Goal: Task Accomplishment & Management: Use online tool/utility

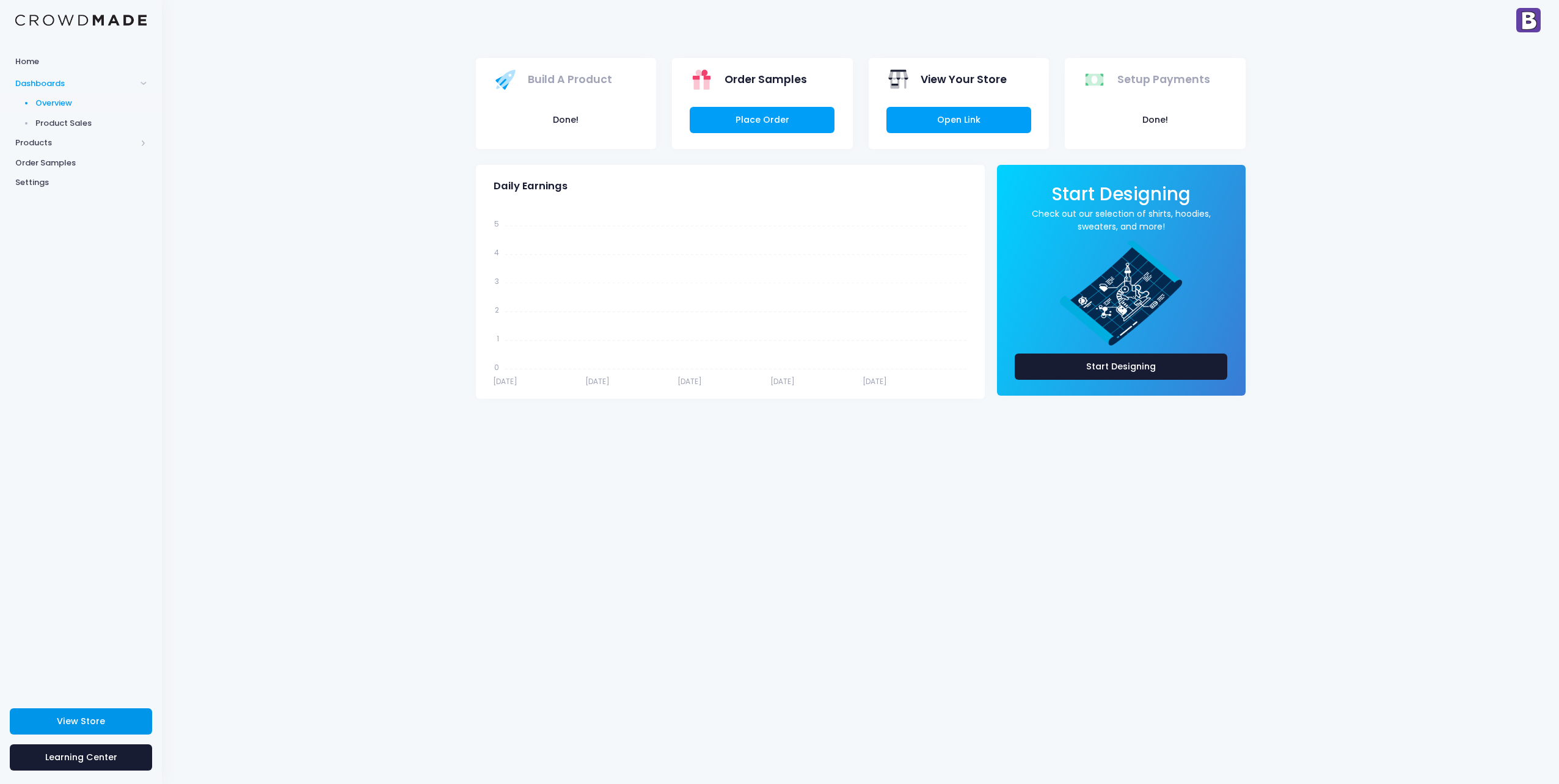
click at [59, 727] on span "View Store" at bounding box center [81, 721] width 48 height 12
click at [44, 139] on span "Products" at bounding box center [76, 142] width 121 height 12
click at [64, 125] on span "Product Builder" at bounding box center [91, 123] width 112 height 12
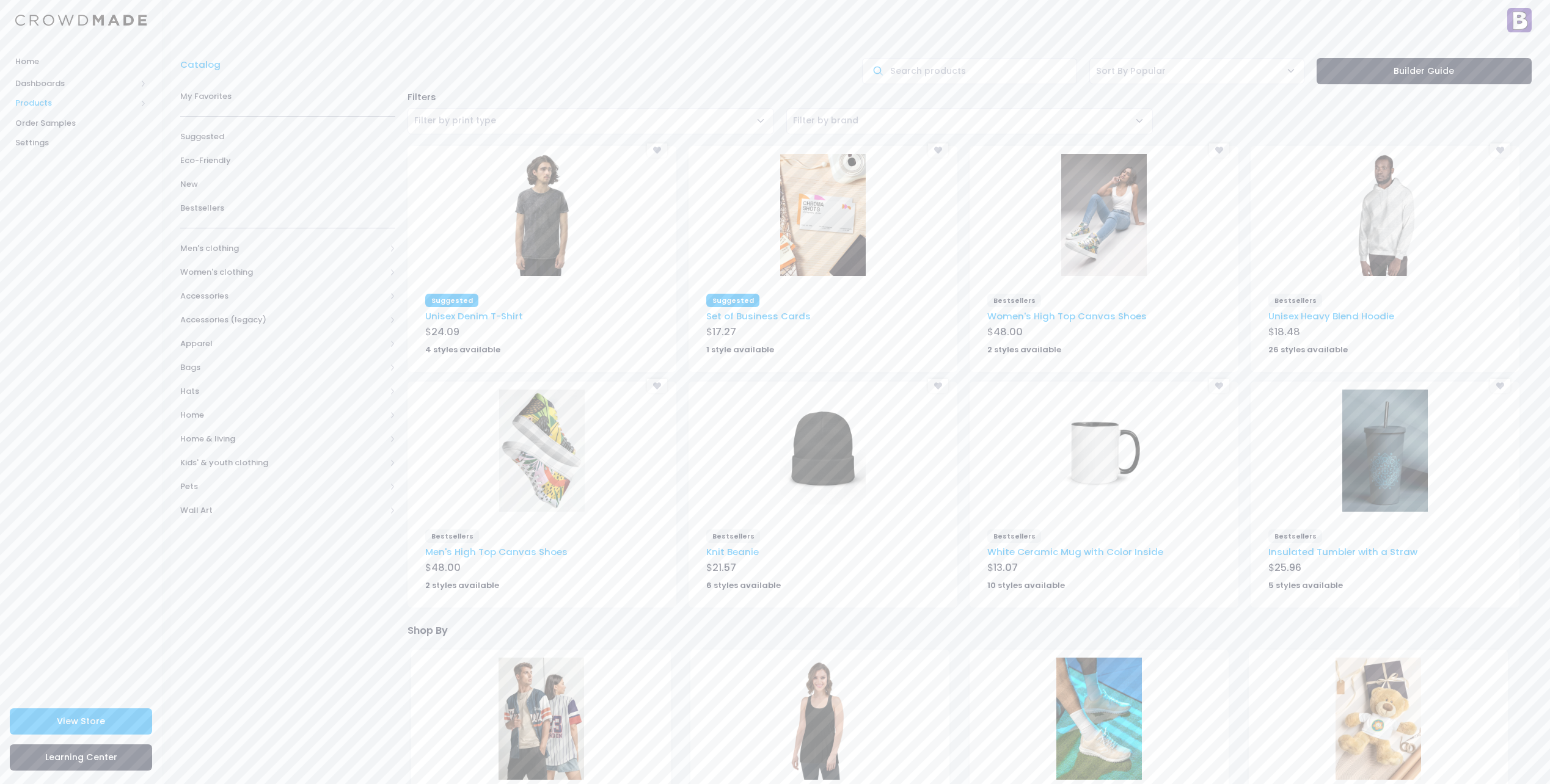
click at [41, 104] on span "Products" at bounding box center [76, 103] width 121 height 12
click at [50, 140] on span "Product Editor" at bounding box center [92, 142] width 112 height 12
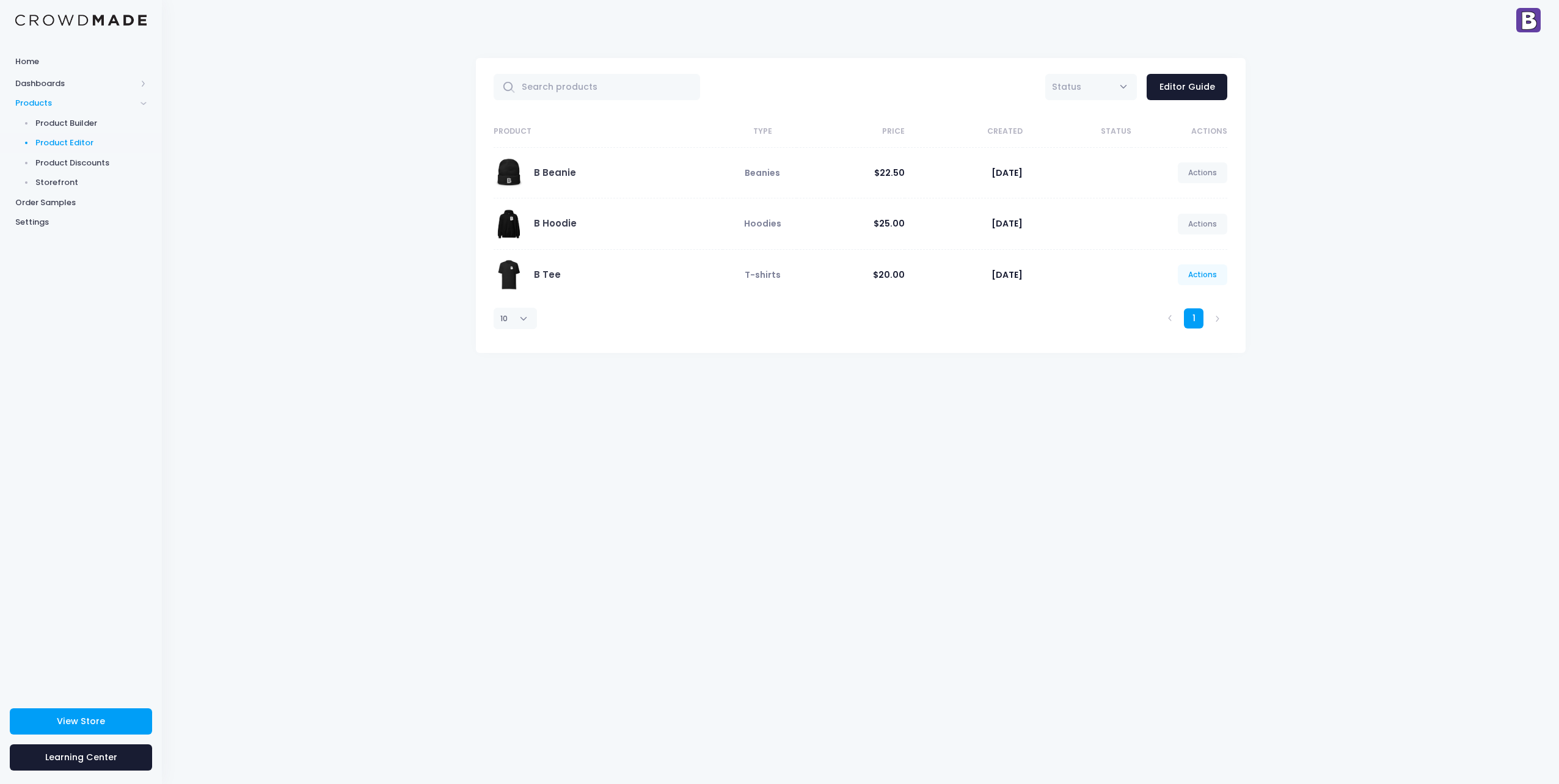
click at [1202, 279] on link "Actions" at bounding box center [1202, 274] width 50 height 21
click at [1176, 307] on link "Edit" at bounding box center [1189, 303] width 65 height 21
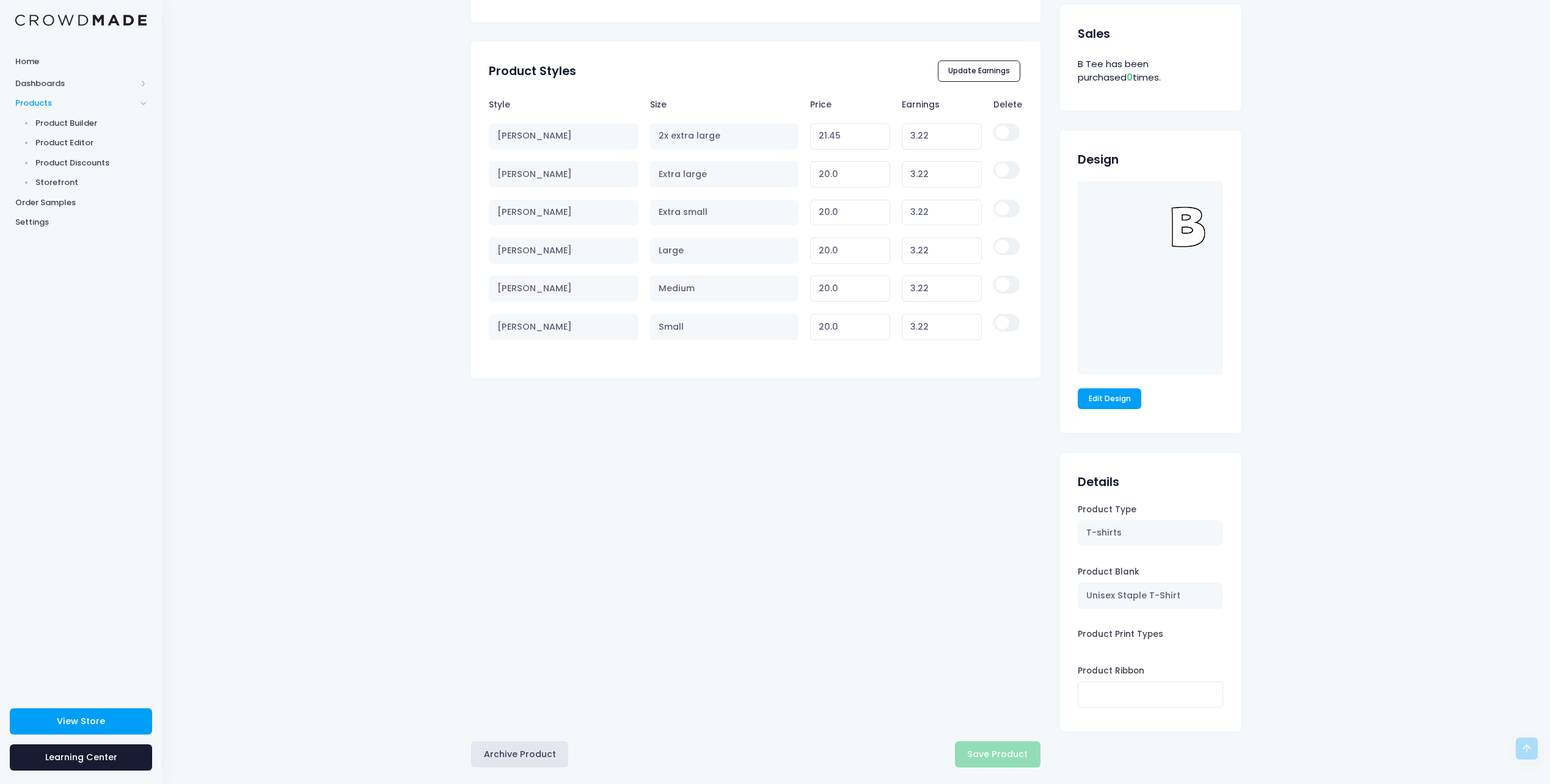
scroll to position [641, 0]
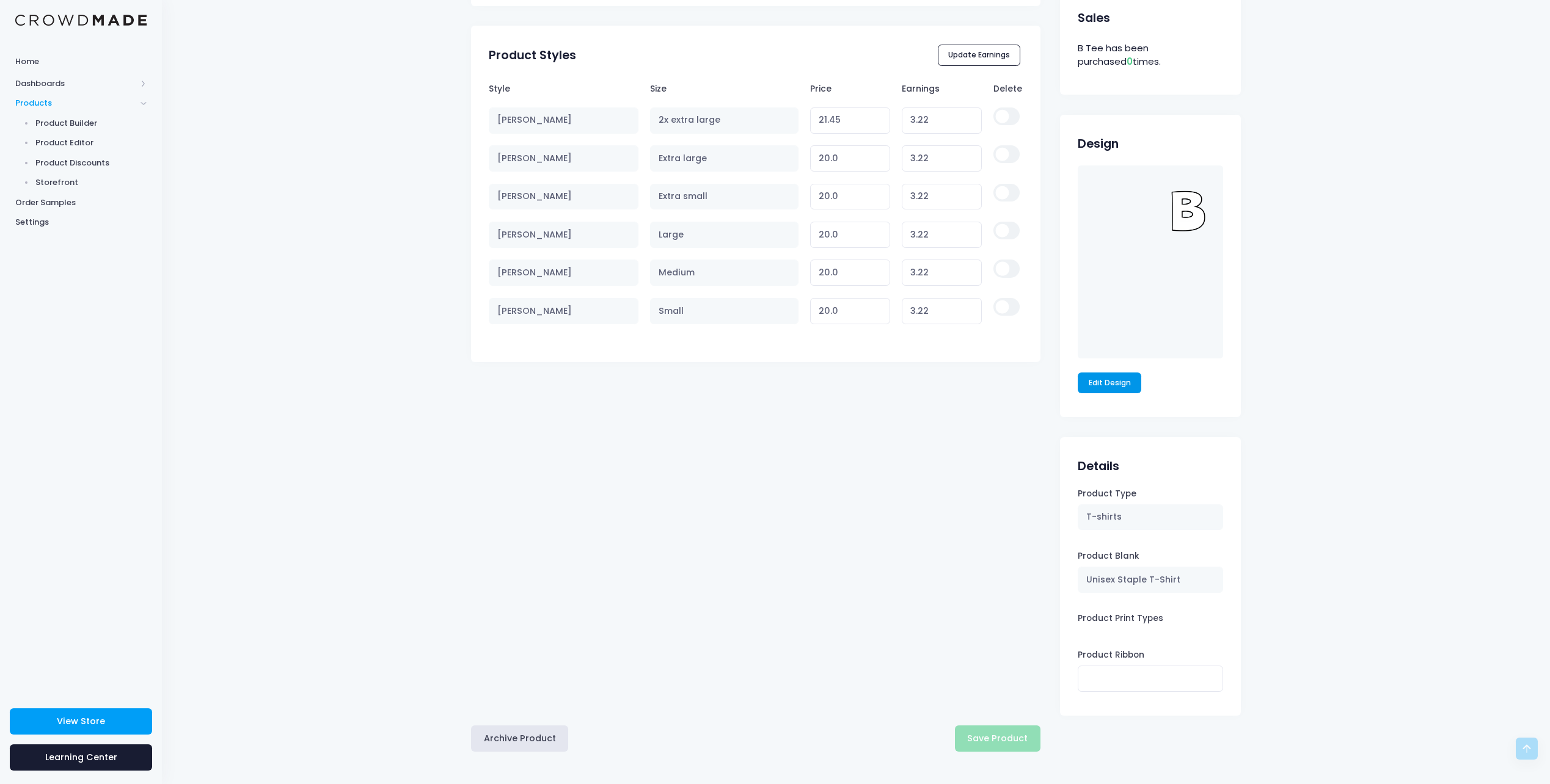
click at [1113, 379] on link "Edit Design" at bounding box center [1109, 383] width 63 height 21
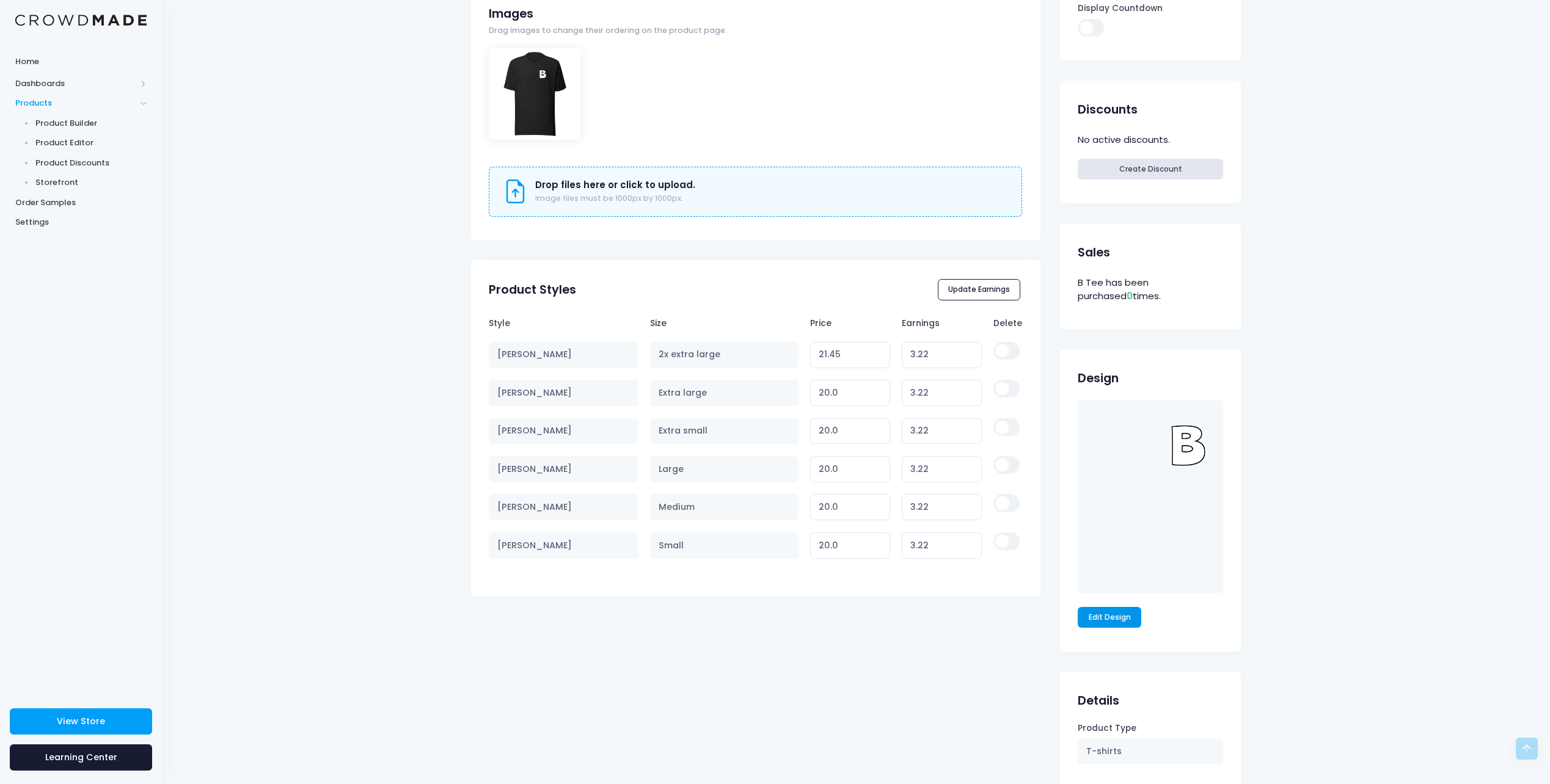
scroll to position [336, 0]
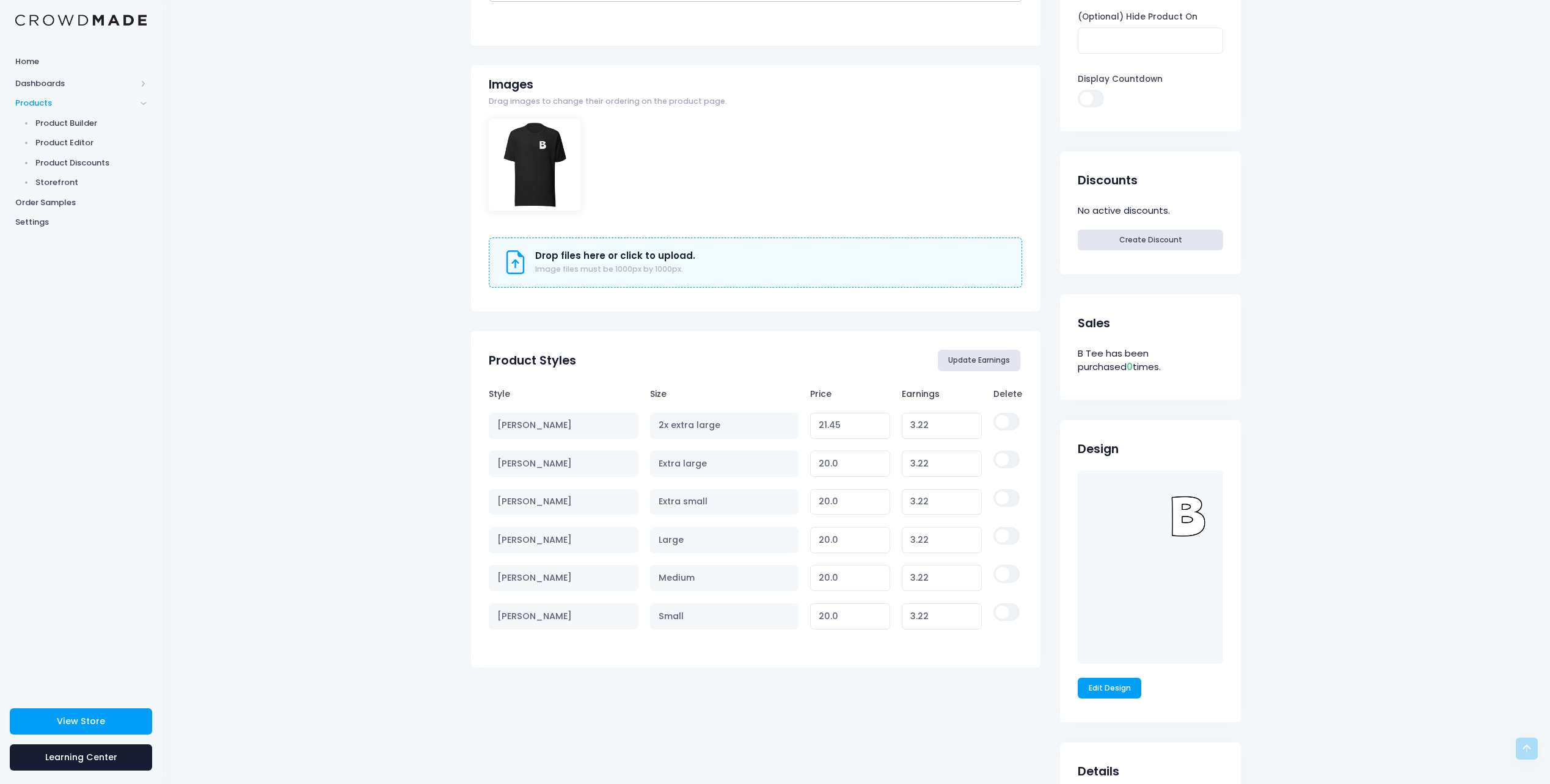
click at [961, 367] on button "Update Earnings" at bounding box center [979, 360] width 83 height 21
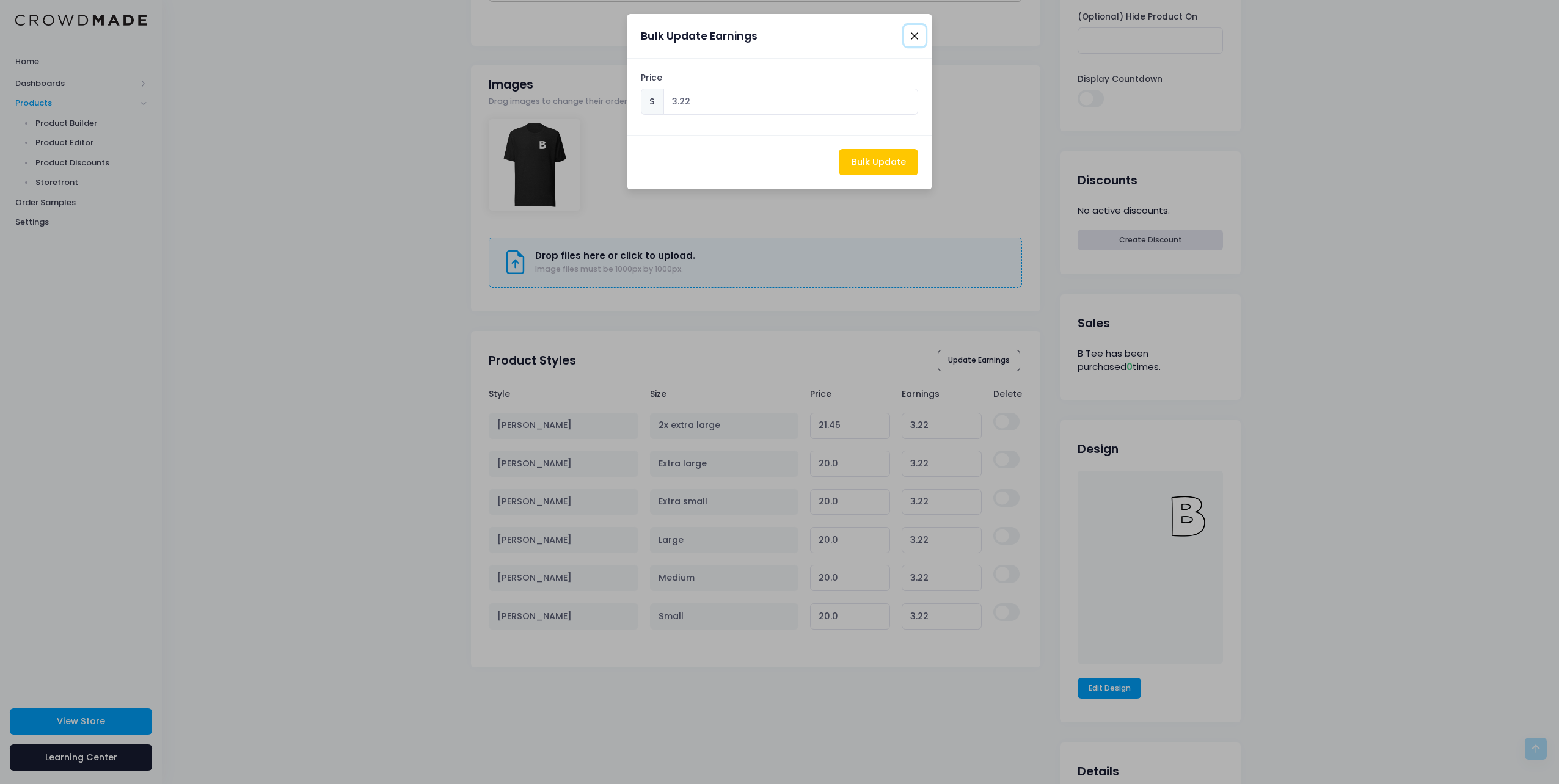
click at [915, 35] on button "Close" at bounding box center [914, 35] width 21 height 21
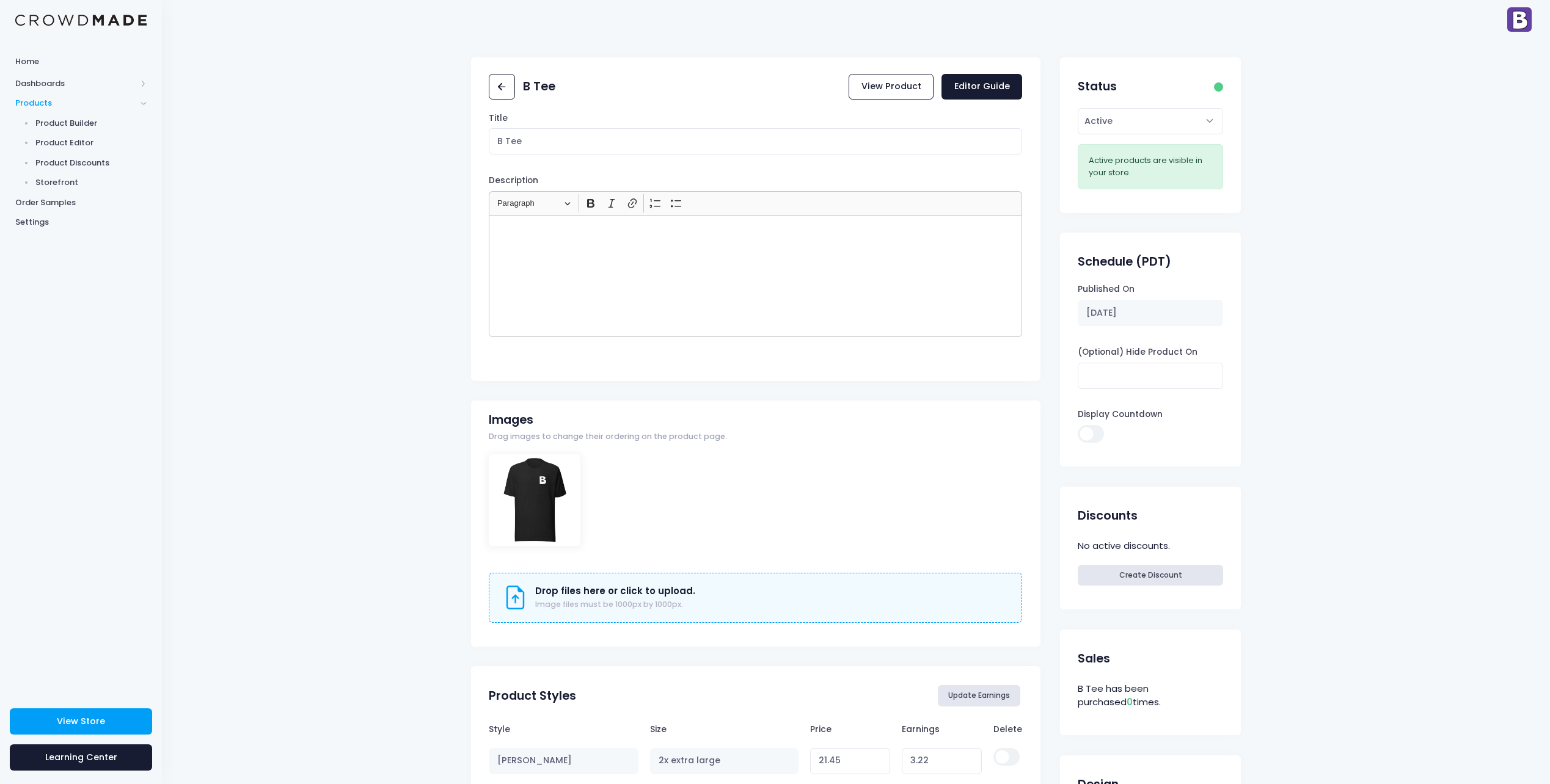
scroll to position [0, 0]
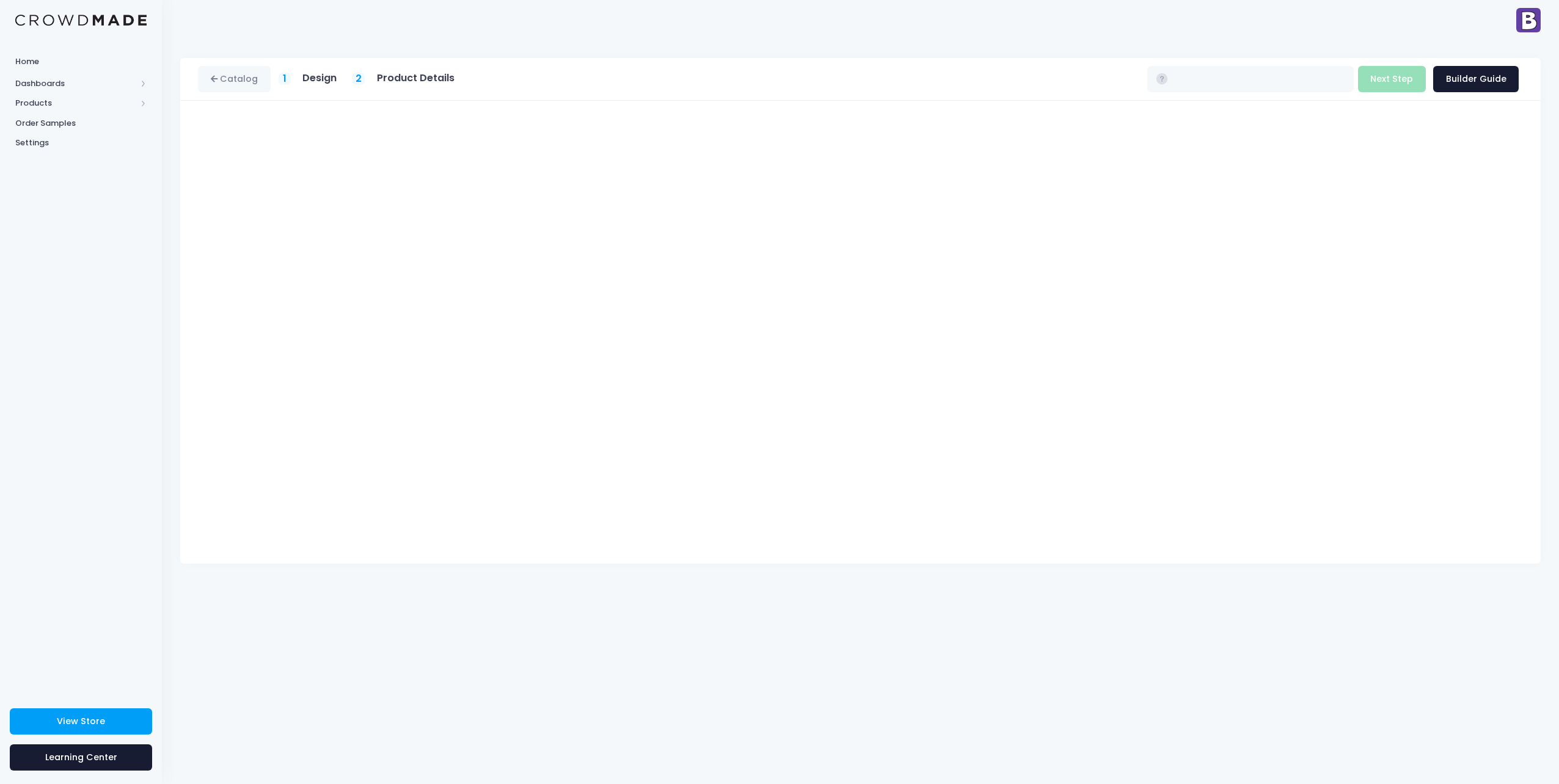
type input "$20.15 - $21.80"
click at [1382, 84] on button "Next Step" at bounding box center [1391, 79] width 68 height 26
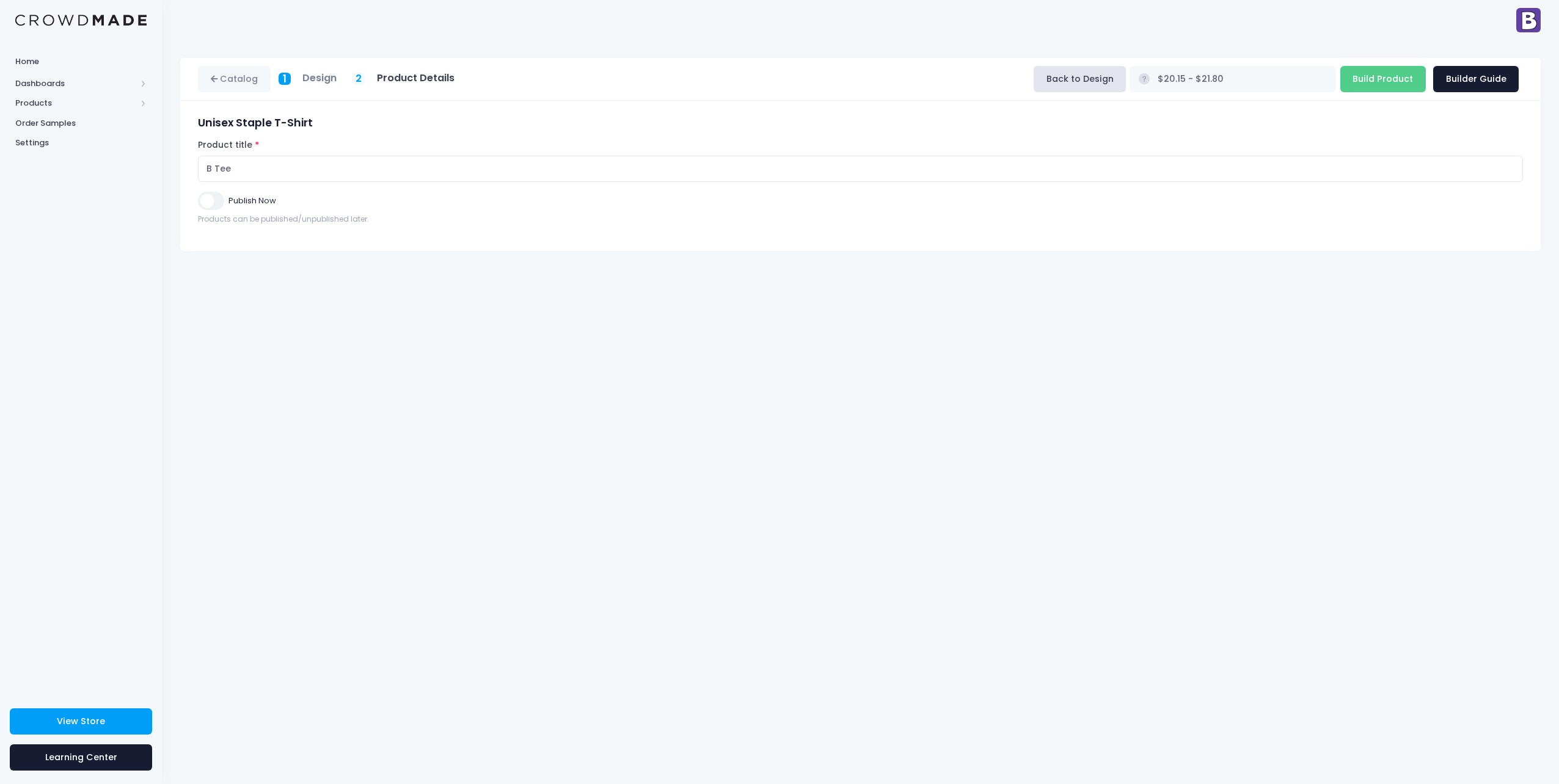
click at [210, 195] on input "Publish Now" at bounding box center [211, 200] width 25 height 17
checkbox input "true"
click at [1378, 79] on input "Build Product" at bounding box center [1383, 79] width 86 height 26
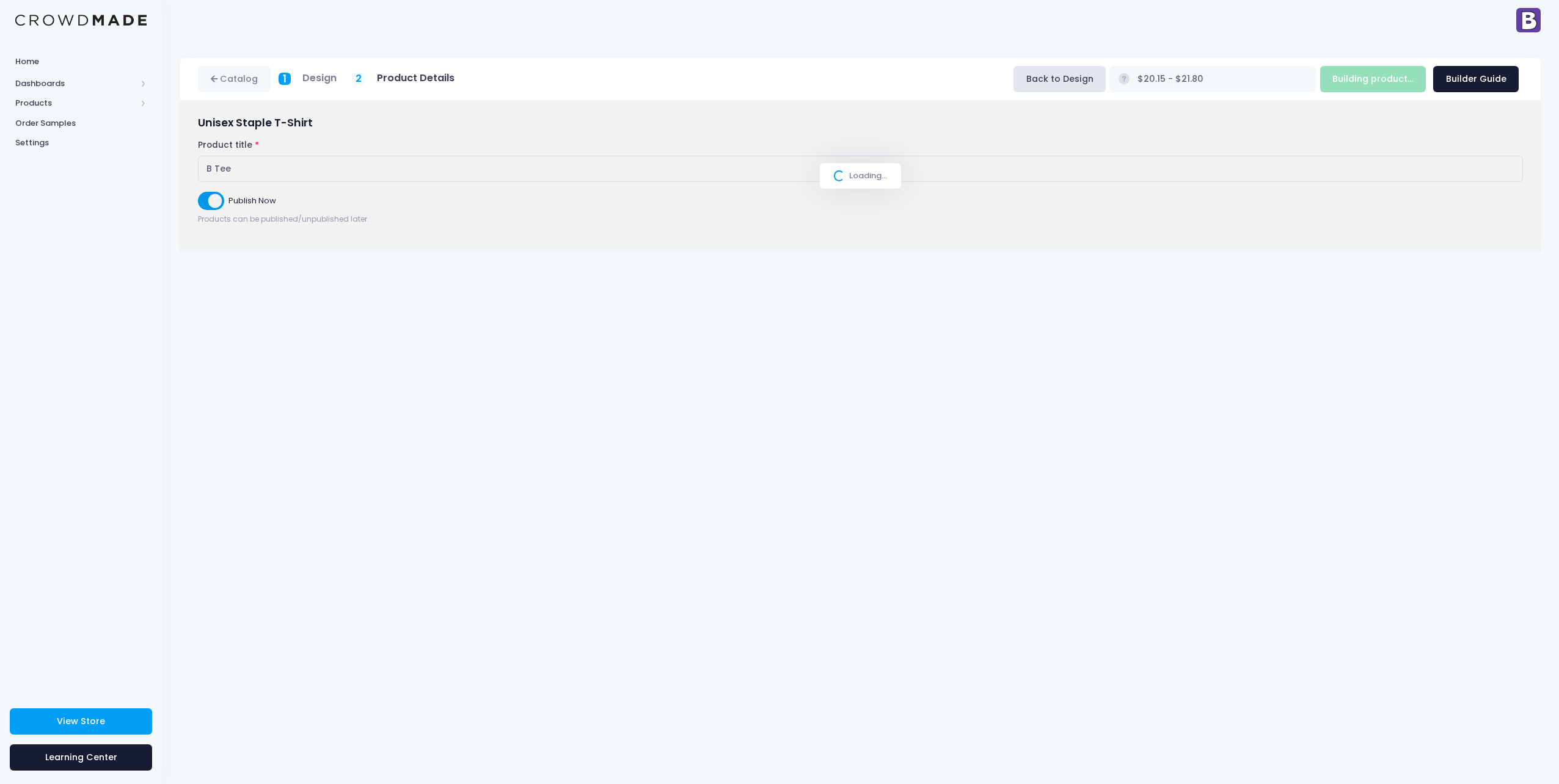
type input "Build Product"
